Goal: Go to known website: Go to known website

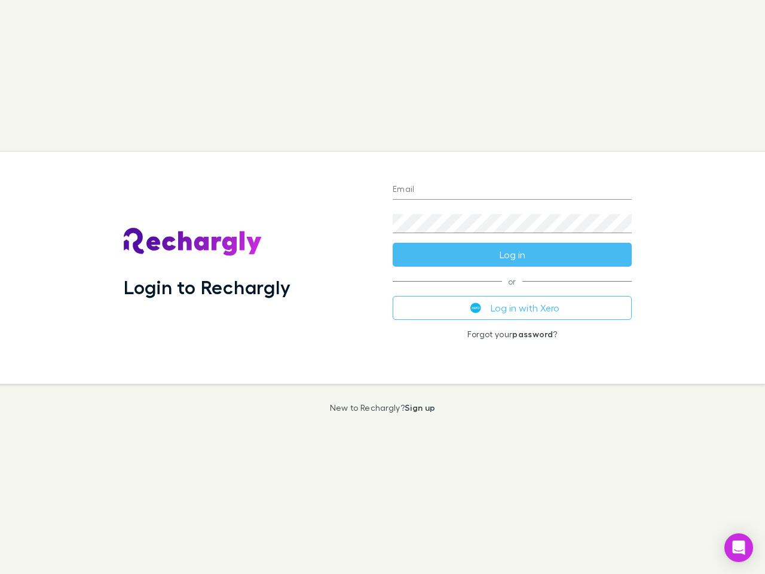
click at [382, 287] on div "Login to Rechargly" at bounding box center [248, 268] width 269 height 232
click at [512, 190] on input "Email" at bounding box center [512, 189] width 239 height 19
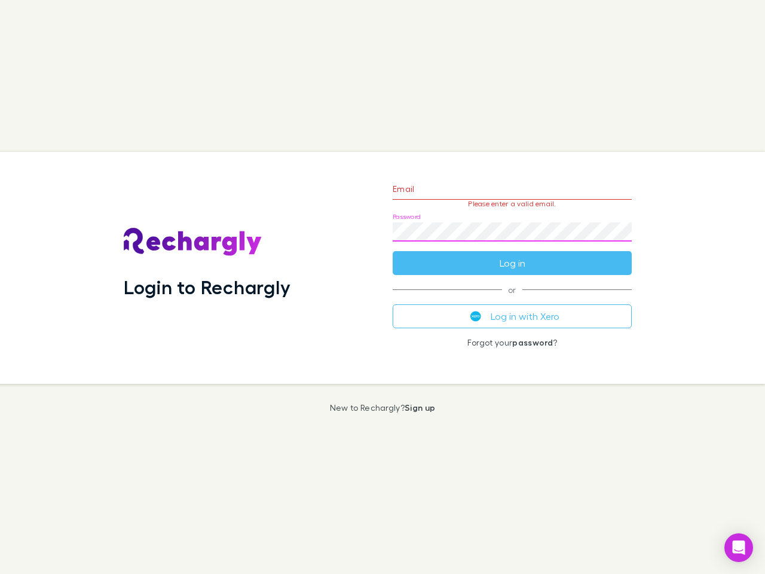
click at [512, 255] on form "Email Please enter a valid email. Password Log in" at bounding box center [512, 223] width 239 height 104
click at [512, 308] on div "Email Please enter a valid email. Password Log in or Log in with Xero Forgot yo…" at bounding box center [512, 268] width 258 height 232
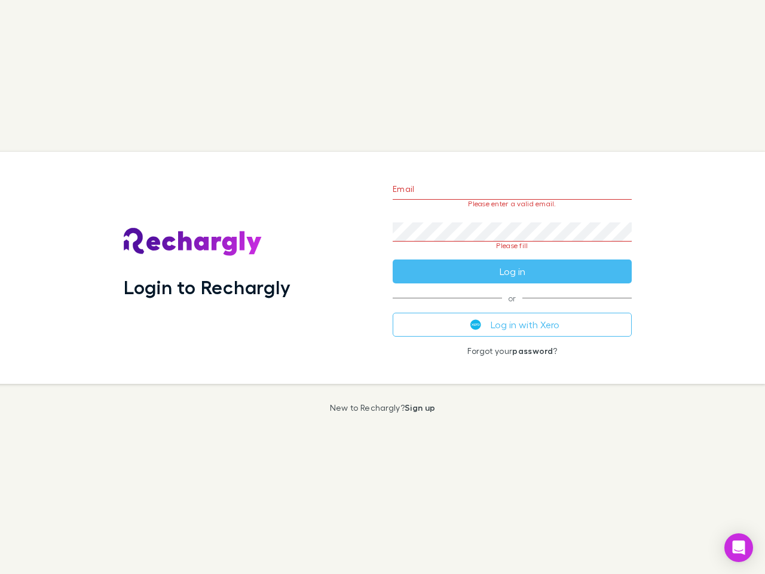
click at [739, 547] on icon "Open Intercom Messenger" at bounding box center [739, 547] width 13 height 14
